Goal: Information Seeking & Learning: Check status

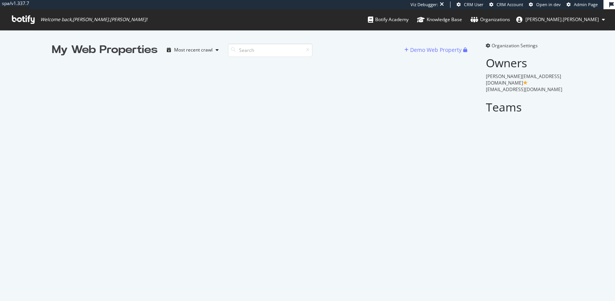
scroll to position [0, 0]
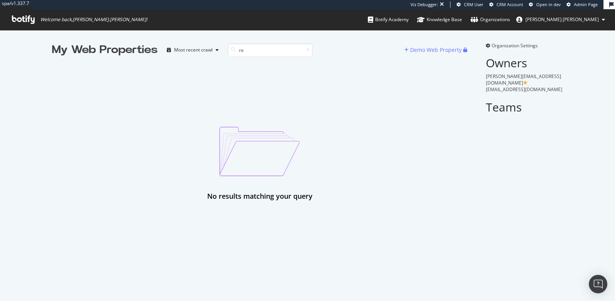
type input "r"
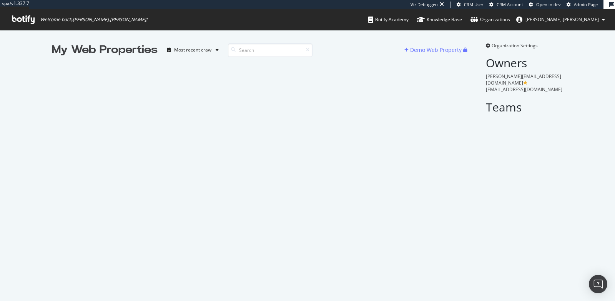
type input "r"
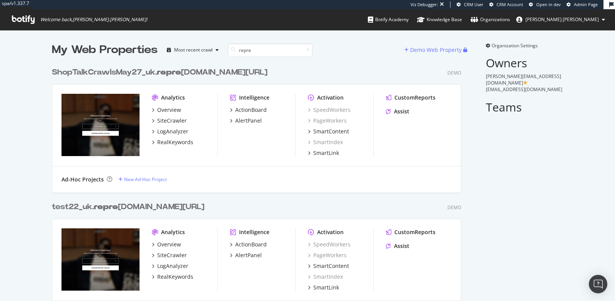
scroll to position [403, 415]
type input "repres"
click at [113, 70] on div "ShopTalkCrawlsMay27_uk. repres [DOMAIN_NAME][URL]" at bounding box center [162, 72] width 221 height 11
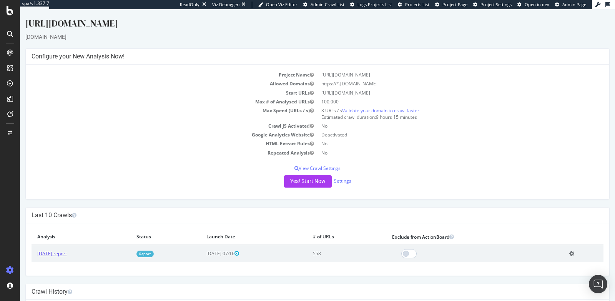
click at [67, 255] on link "[DATE] report" at bounding box center [52, 253] width 30 height 7
